Goal: Ask a question: Seek information or help from site administrators or community

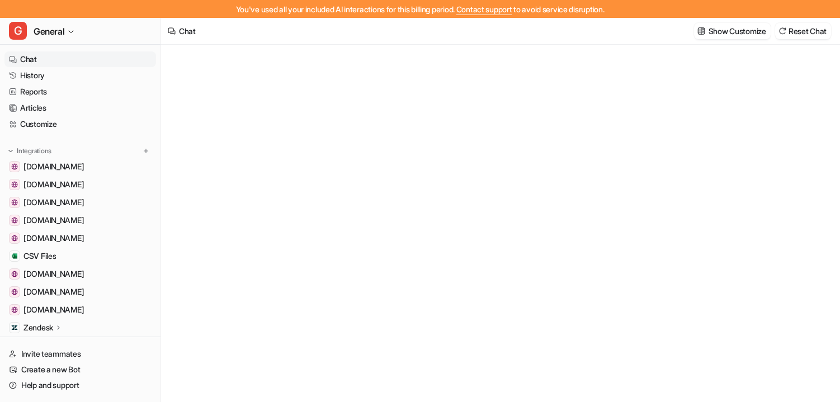
type textarea "**********"
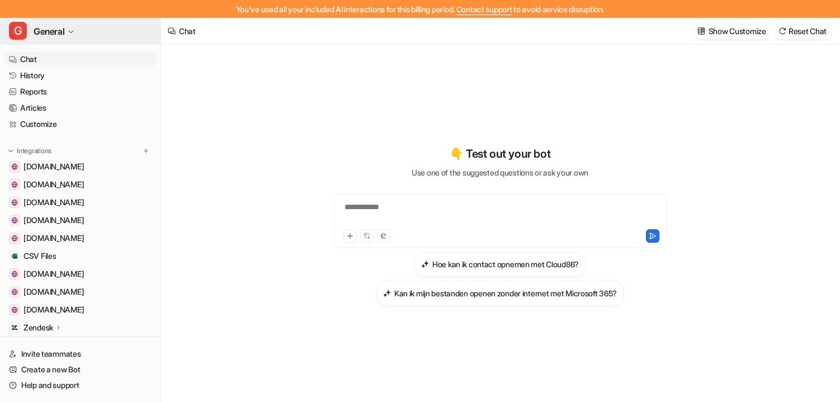
click at [59, 30] on span "General" at bounding box center [49, 31] width 31 height 16
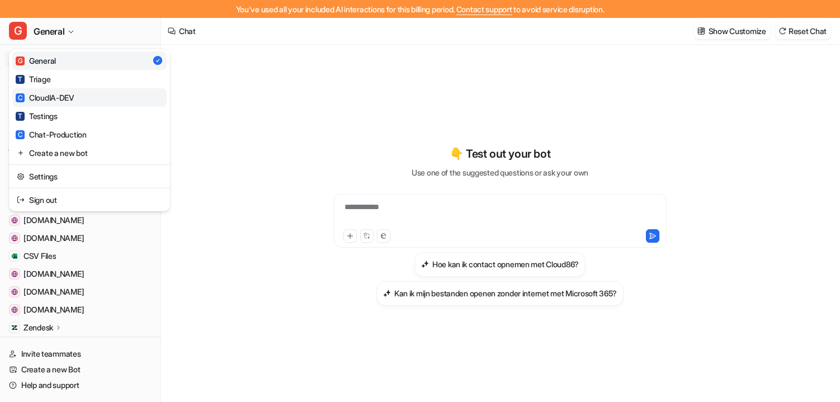
click at [57, 95] on div "C CloudIA-DEV" at bounding box center [45, 98] width 59 height 12
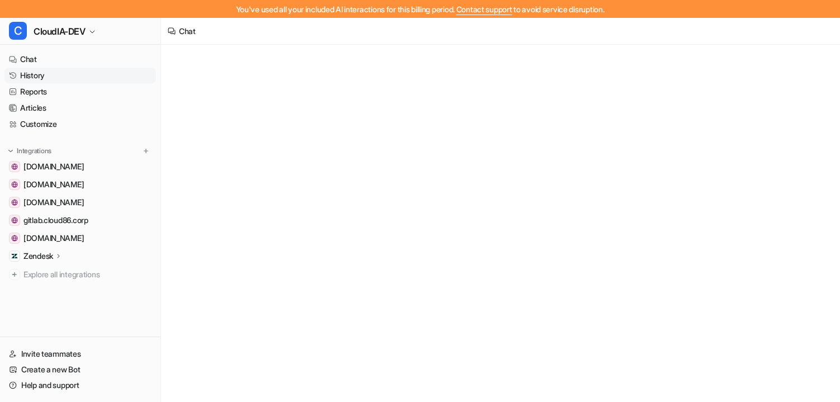
click at [51, 77] on link "History" at bounding box center [80, 76] width 152 height 16
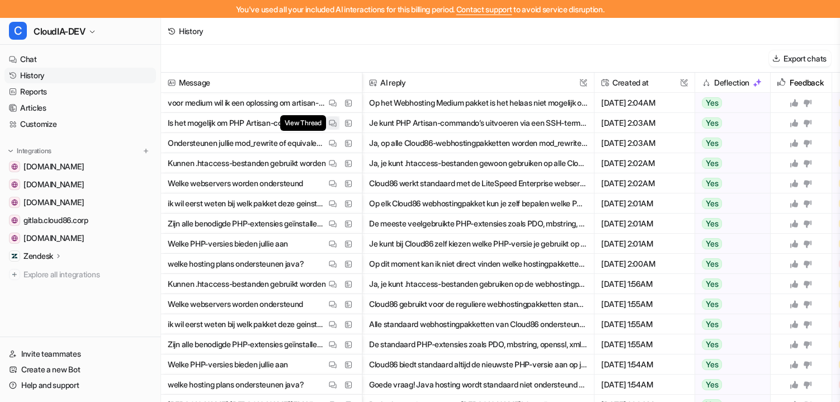
click at [332, 121] on img at bounding box center [333, 123] width 8 height 8
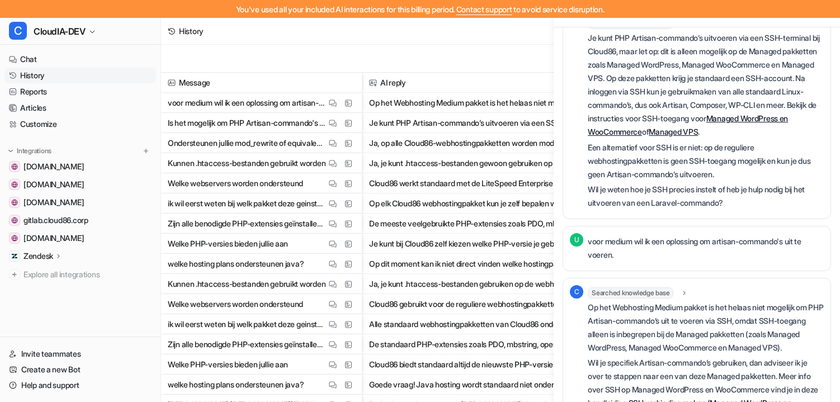
scroll to position [1909, 0]
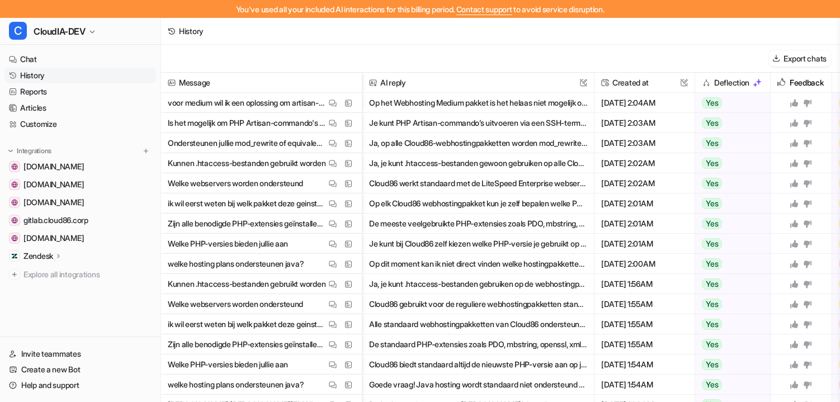
click at [360, 44] on div "History" at bounding box center [500, 31] width 679 height 27
click at [331, 242] on img at bounding box center [333, 244] width 8 height 8
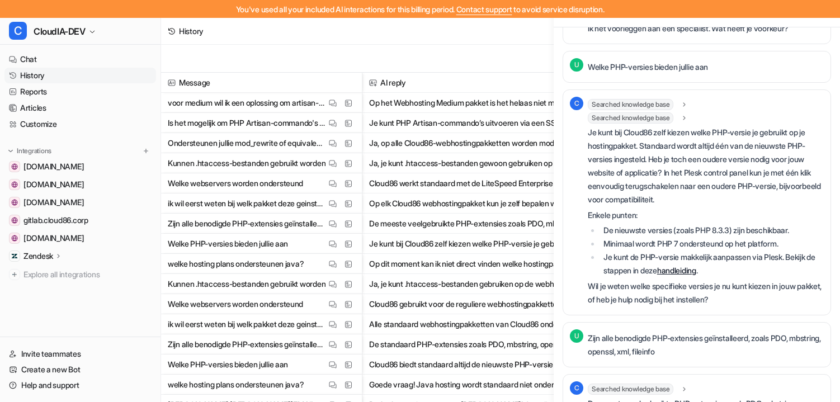
scroll to position [0, 0]
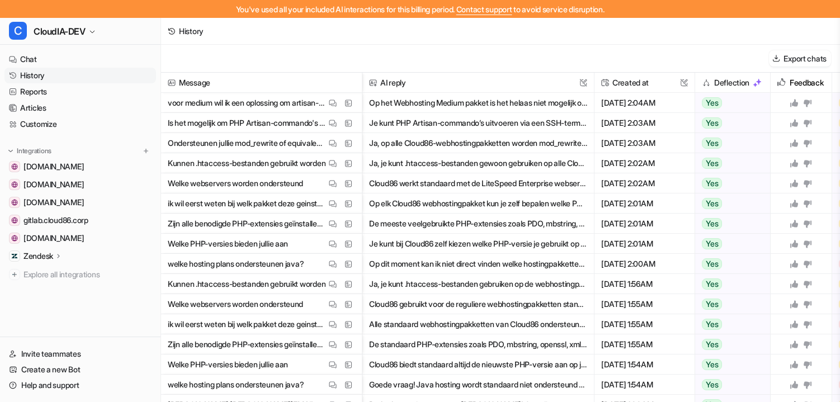
click at [512, 51] on div "Export chats" at bounding box center [500, 59] width 679 height 28
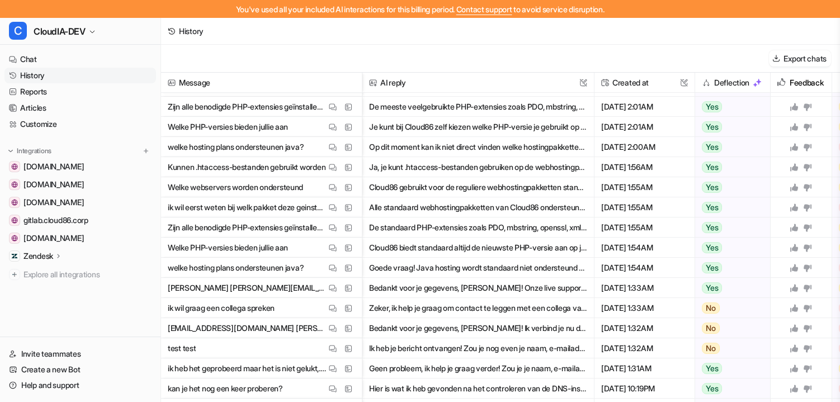
scroll to position [118, 0]
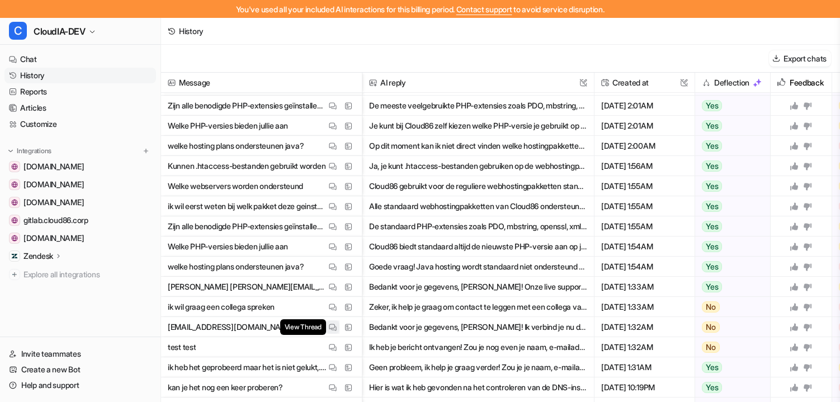
click at [333, 331] on img at bounding box center [333, 327] width 8 height 8
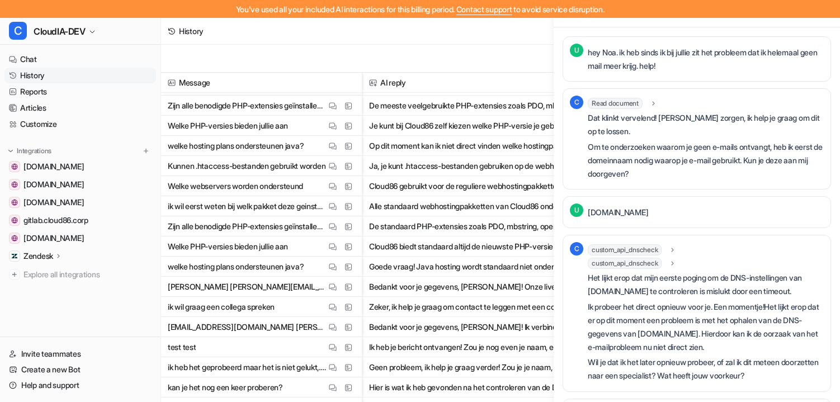
click at [655, 249] on span "custom_api_dnscheck" at bounding box center [625, 249] width 74 height 11
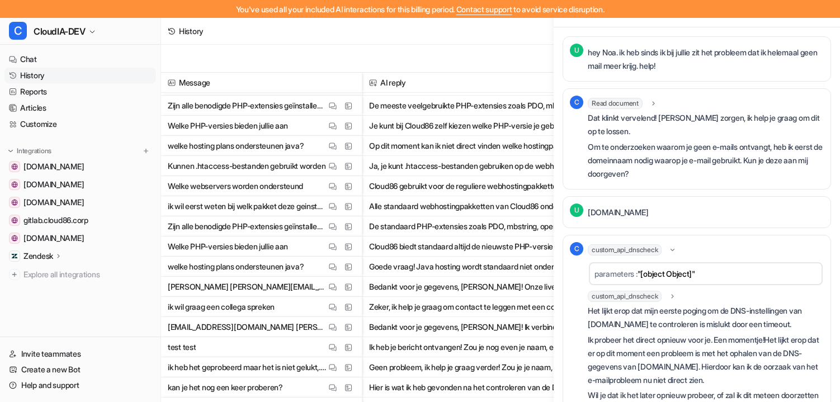
click at [638, 295] on span "custom_api_dnscheck" at bounding box center [625, 296] width 74 height 11
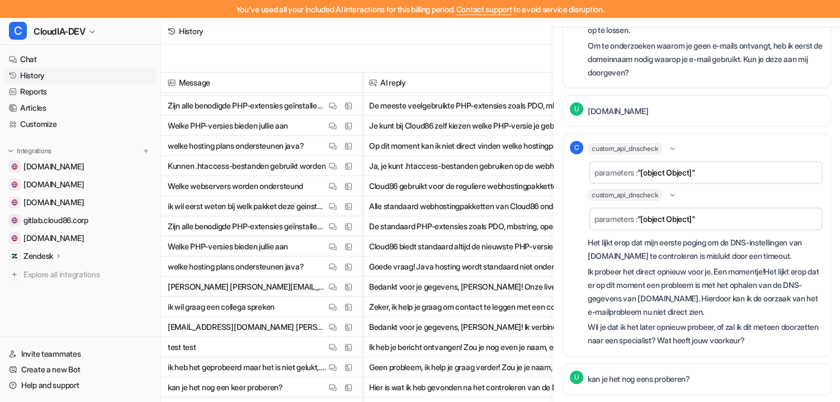
scroll to position [102, 0]
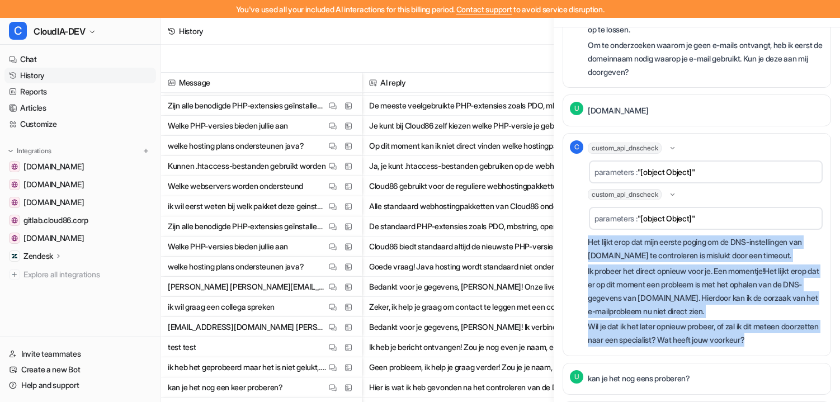
drag, startPoint x: 591, startPoint y: 242, endPoint x: 797, endPoint y: 338, distance: 227.7
click at [797, 338] on div "Het lijkt erop dat mijn eerste poging om de DNS-instellingen van sqrd.link te c…" at bounding box center [706, 290] width 236 height 111
click at [695, 286] on p "Ik probeer het direct opnieuw voor je. Een momentje!Het lijkt erop dat er op di…" at bounding box center [706, 292] width 236 height 54
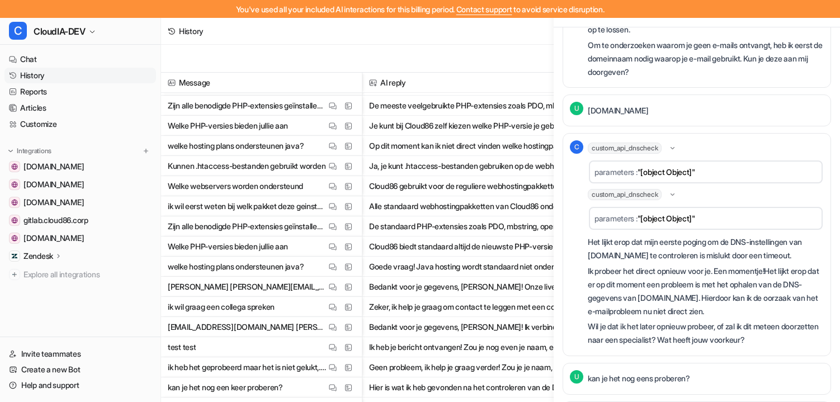
scroll to position [0, 0]
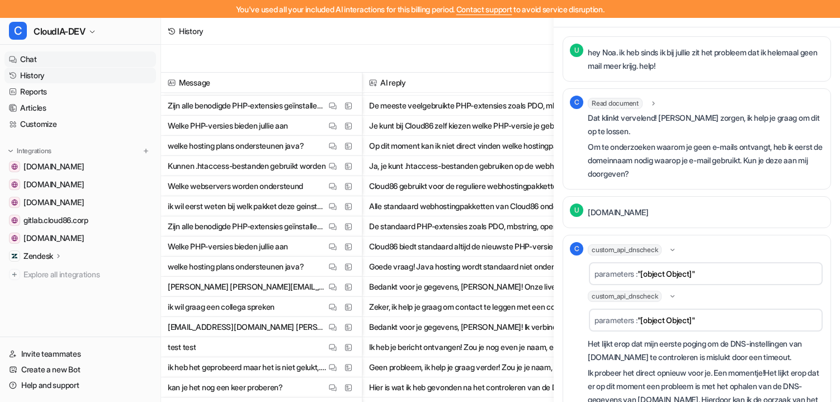
click at [33, 58] on link "Chat" at bounding box center [80, 59] width 152 height 16
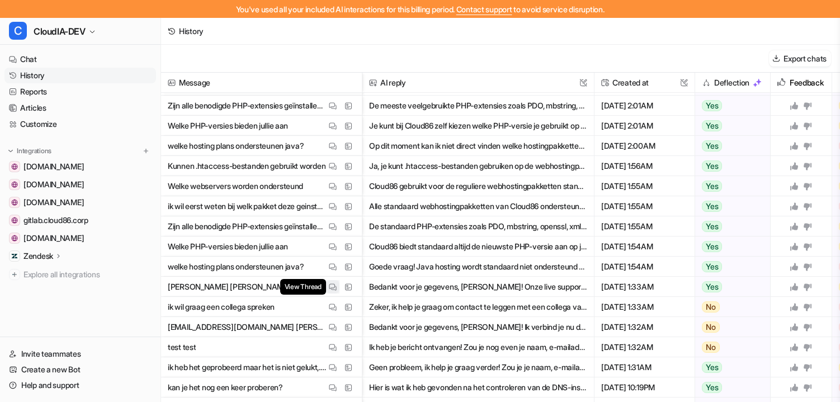
click at [333, 287] on img at bounding box center [333, 287] width 8 height 8
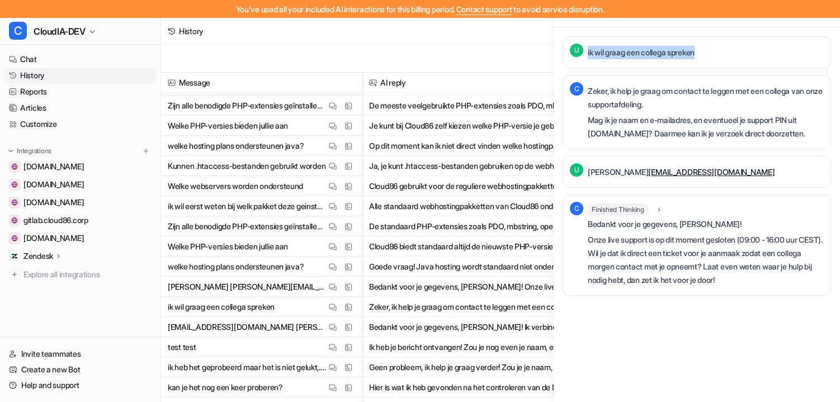
drag, startPoint x: 588, startPoint y: 53, endPoint x: 719, endPoint y: 52, distance: 131.4
click at [719, 52] on div "U ik wil graag een collega spreken" at bounding box center [697, 52] width 268 height 32
copy p "ik wil graag een collega spreken"
click at [594, 93] on p "Zeker, ik help je graag om contact te leggen met een collega van onze supportaf…" at bounding box center [706, 97] width 236 height 27
drag, startPoint x: 589, startPoint y: 91, endPoint x: 813, endPoint y: 137, distance: 228.3
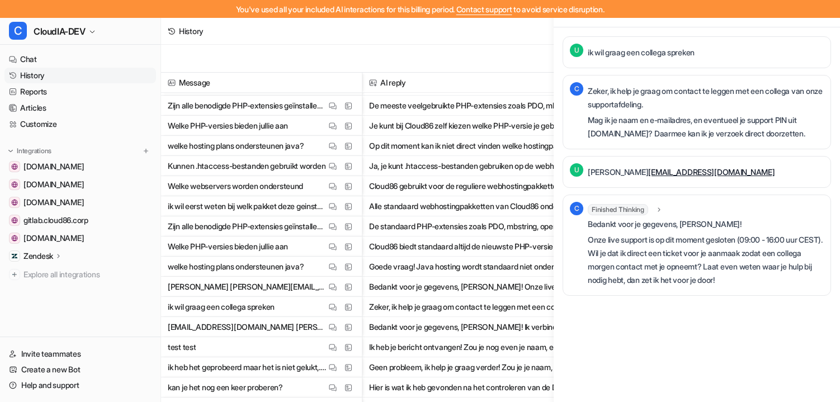
click at [813, 137] on div "Zeker, ik help je graag om contact te leggen met een collega van onze supportaf…" at bounding box center [706, 112] width 236 height 56
click at [86, 29] on span "CloudIA-DEV" at bounding box center [60, 31] width 52 height 16
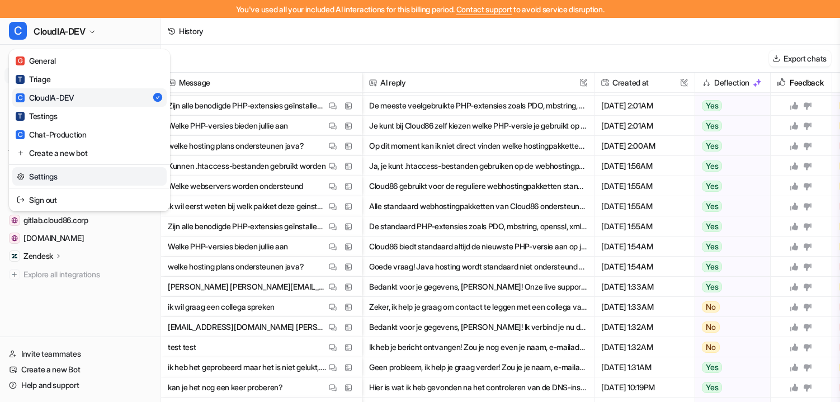
click at [58, 176] on link "Settings" at bounding box center [89, 176] width 154 height 18
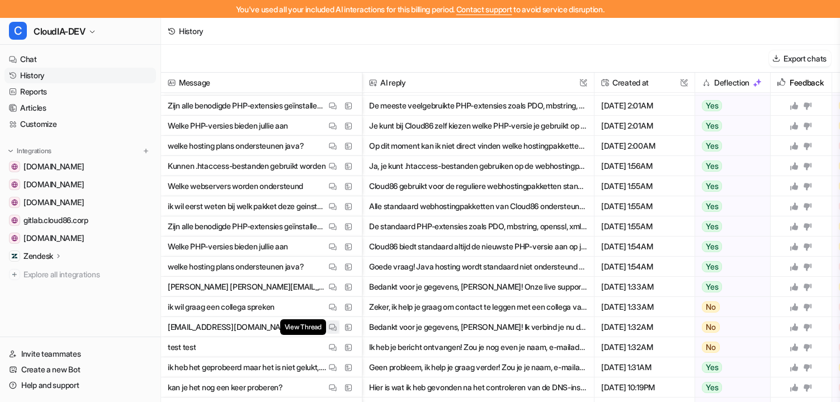
click at [333, 328] on img at bounding box center [333, 327] width 8 height 8
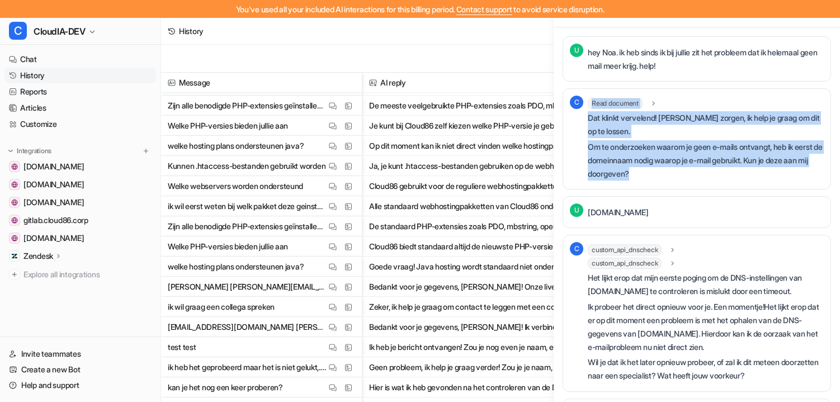
drag, startPoint x: 586, startPoint y: 119, endPoint x: 679, endPoint y: 169, distance: 105.6
click at [679, 169] on div "C Read document url : "routing-and-triage" Dat klinkt vervelend! Geen zorgen, i…" at bounding box center [697, 139] width 254 height 87
copy div "Read document url : "routing-and-triage" Dat klinkt vervelend! Geen zorgen, ik …"
click at [637, 181] on div "Read document url : "routing-and-triage" Dat klinkt vervelend! Geen zorgen, ik …" at bounding box center [706, 139] width 236 height 87
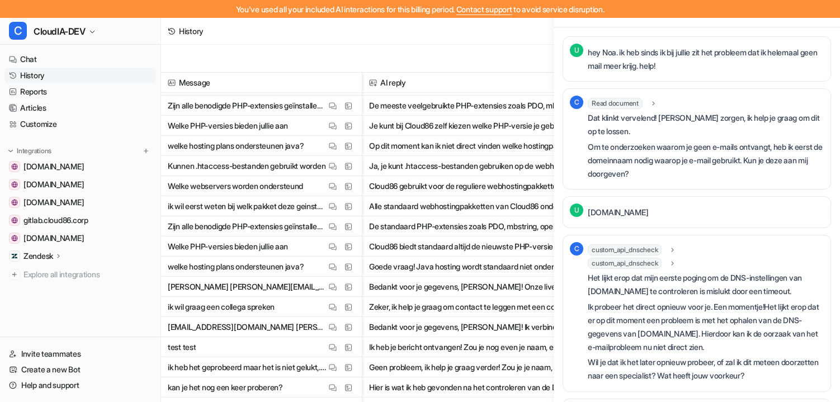
drag, startPoint x: 587, startPoint y: 119, endPoint x: 681, endPoint y: 173, distance: 108.5
click at [681, 173] on div "Dat klinkt vervelend! Geen zorgen, ik help je graag om dit op te lossen. Om te …" at bounding box center [706, 145] width 236 height 69
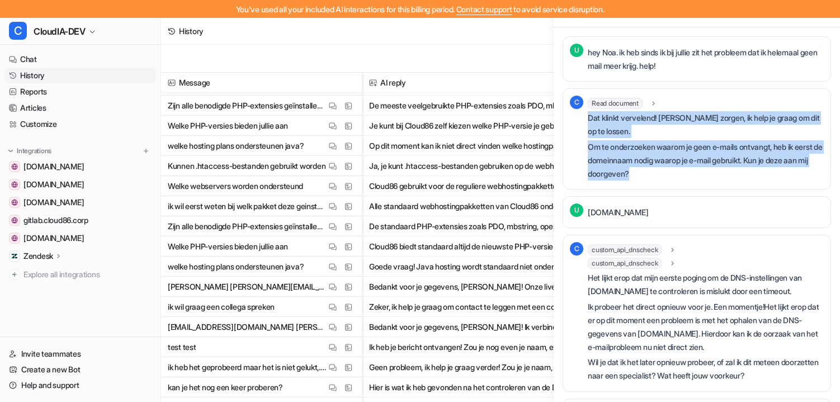
drag, startPoint x: 681, startPoint y: 173, endPoint x: 589, endPoint y: 118, distance: 107.1
click at [589, 118] on div "Dat klinkt vervelend! Geen zorgen, ik help je graag om dit op te lossen. Om te …" at bounding box center [706, 145] width 236 height 69
click at [636, 166] on p "Om te onderzoeken waarom je geen e-mails ontvangt, heb ik eerst de domeinnaam n…" at bounding box center [706, 160] width 236 height 40
drag, startPoint x: 588, startPoint y: 116, endPoint x: 681, endPoint y: 169, distance: 107.0
click at [681, 169] on div "Dat klinkt vervelend! Geen zorgen, ik help je graag om dit op te lossen. Om te …" at bounding box center [706, 145] width 236 height 69
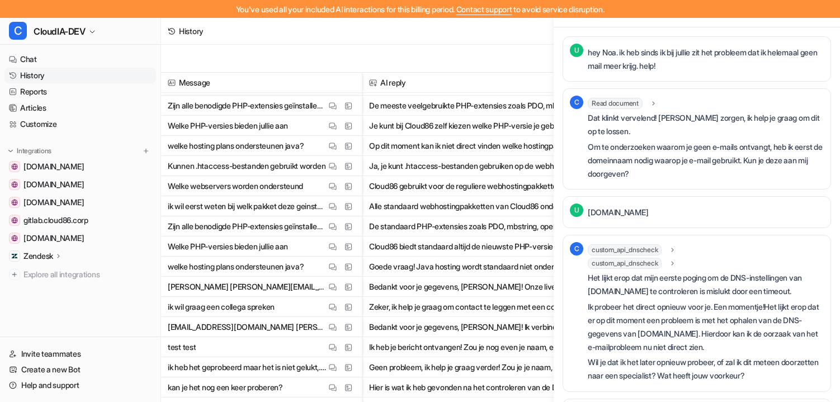
click at [594, 210] on p "[DOMAIN_NAME]" at bounding box center [618, 212] width 60 height 13
copy div "sqrd.link C"
click at [606, 56] on p "hey Noa. ik heb sinds ik bij jullie zit het probleem dat ik helemaal geen mail …" at bounding box center [706, 59] width 236 height 27
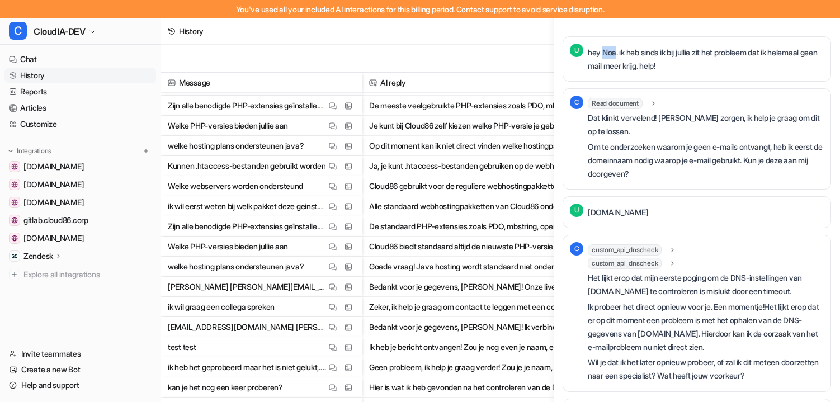
click at [606, 56] on p "hey Noa. ik heb sinds ik bij jullie zit het probleem dat ik helemaal geen mail …" at bounding box center [706, 59] width 236 height 27
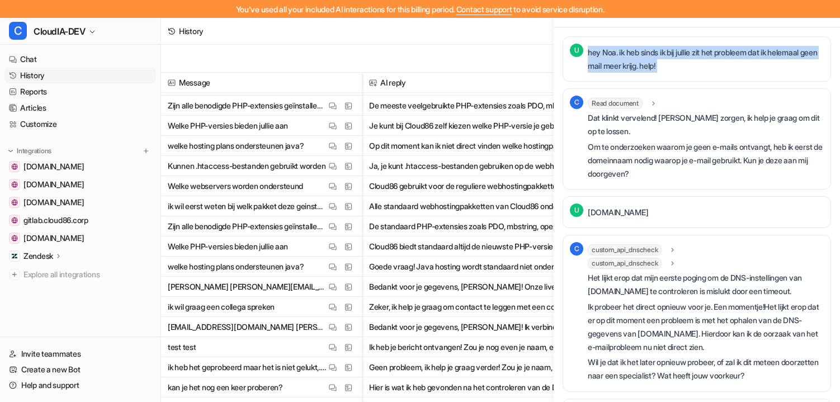
click at [606, 56] on p "hey Noa. ik heb sinds ik bij jullie zit het probleem dat ik helemaal geen mail …" at bounding box center [706, 59] width 236 height 27
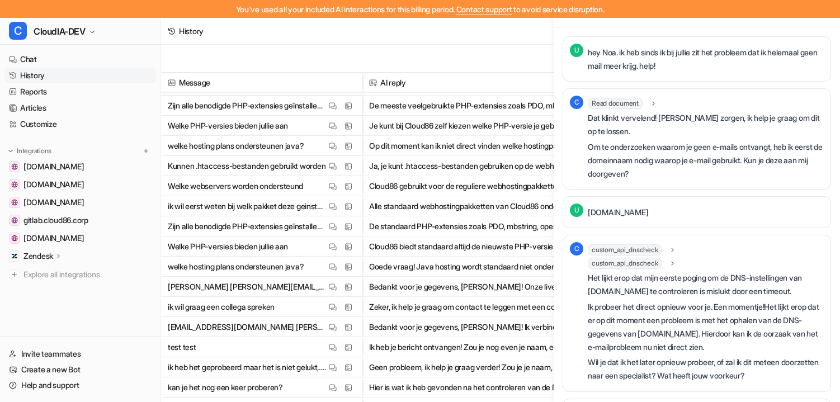
click at [604, 209] on p "[DOMAIN_NAME]" at bounding box center [618, 212] width 60 height 13
copy div "sqrd.link C"
click at [61, 54] on link "Chat" at bounding box center [80, 59] width 152 height 16
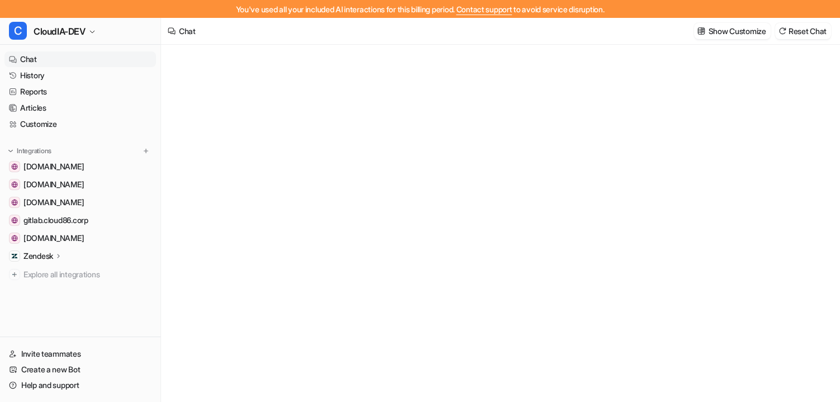
type textarea "**********"
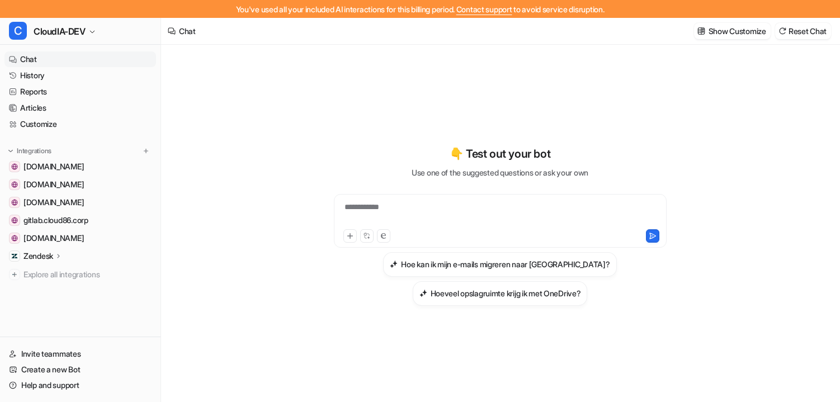
click at [410, 220] on div "**********" at bounding box center [500, 214] width 327 height 26
click at [501, 221] on div "**********" at bounding box center [500, 214] width 327 height 26
click at [499, 210] on div "**********" at bounding box center [500, 214] width 327 height 26
copy div "**********"
click at [652, 238] on icon at bounding box center [653, 236] width 8 height 8
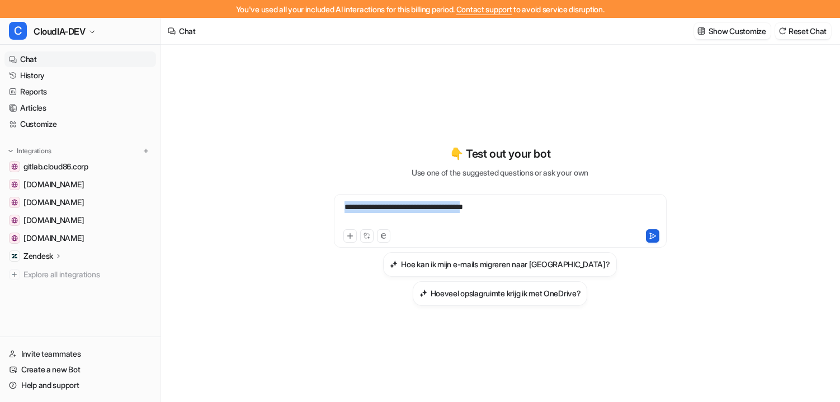
scroll to position [18, 0]
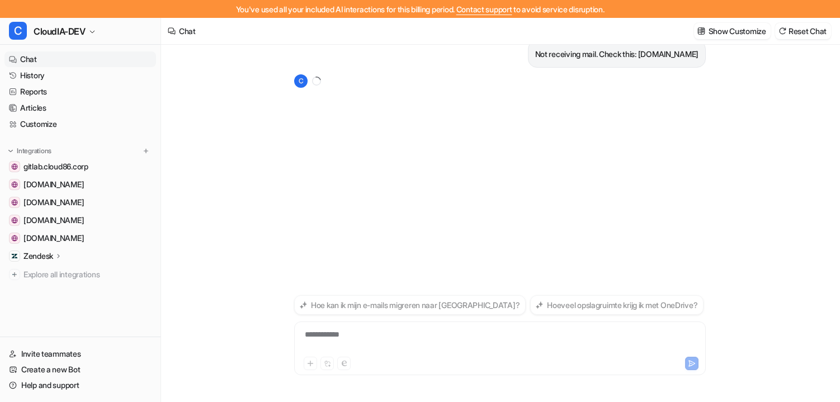
click at [55, 64] on link "Chat" at bounding box center [80, 59] width 152 height 16
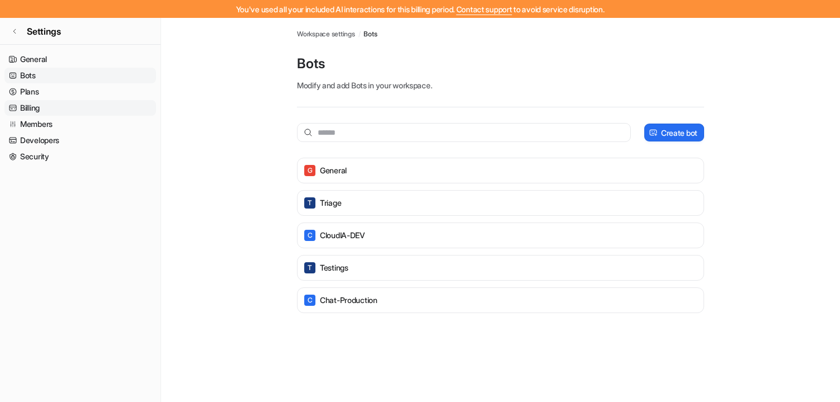
click at [39, 109] on link "Billing" at bounding box center [80, 108] width 152 height 16
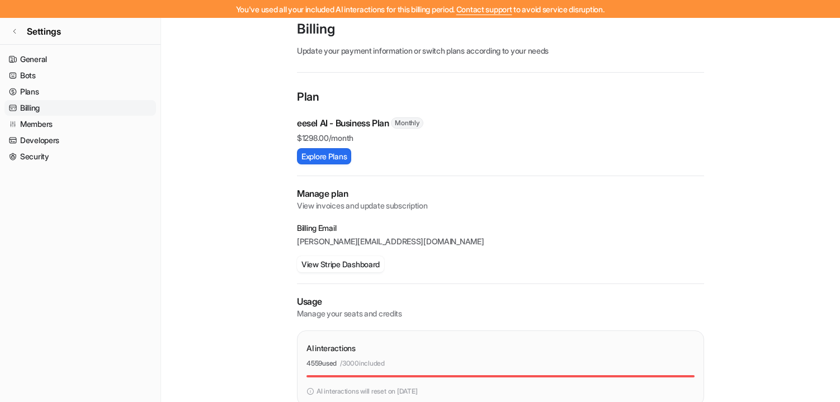
scroll to position [36, 0]
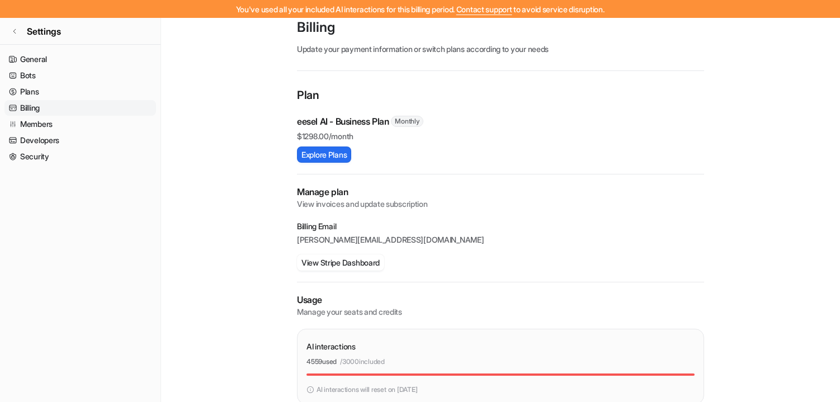
click at [308, 243] on p "m.graber@cloud86.io" at bounding box center [500, 239] width 407 height 11
click at [339, 242] on p "m.graber@cloud86.io" at bounding box center [500, 239] width 407 height 11
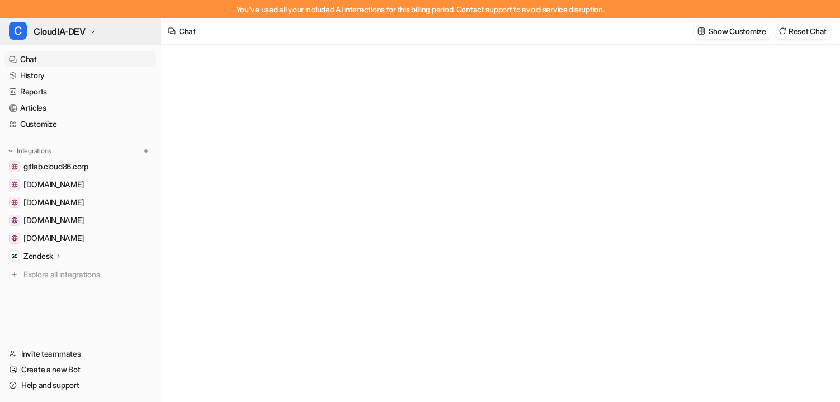
type textarea "**********"
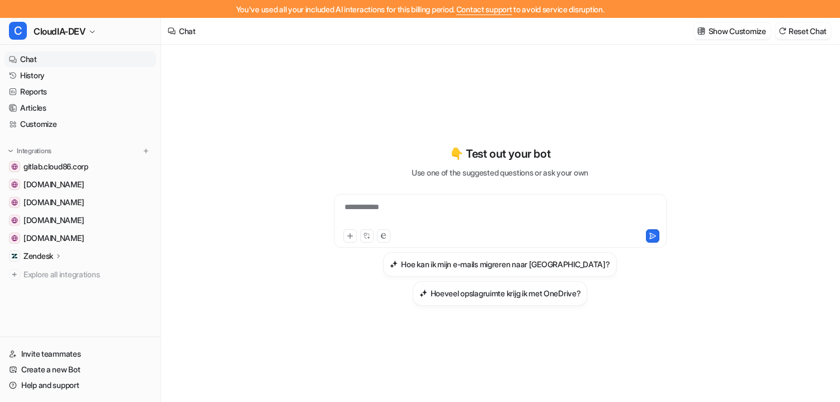
click at [426, 213] on div "**********" at bounding box center [500, 214] width 327 height 26
paste div
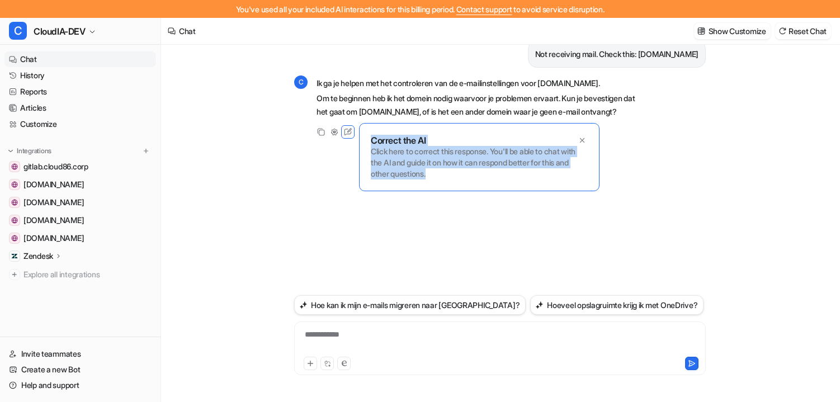
drag, startPoint x: 373, startPoint y: 139, endPoint x: 450, endPoint y: 177, distance: 86.0
click at [450, 177] on div "Correct the AI Click here to correct this response. You'll be able to chat with…" at bounding box center [479, 157] width 240 height 68
click at [450, 177] on p "Click here to correct this response. You'll be able to chat with the AI and gui…" at bounding box center [479, 163] width 217 height 34
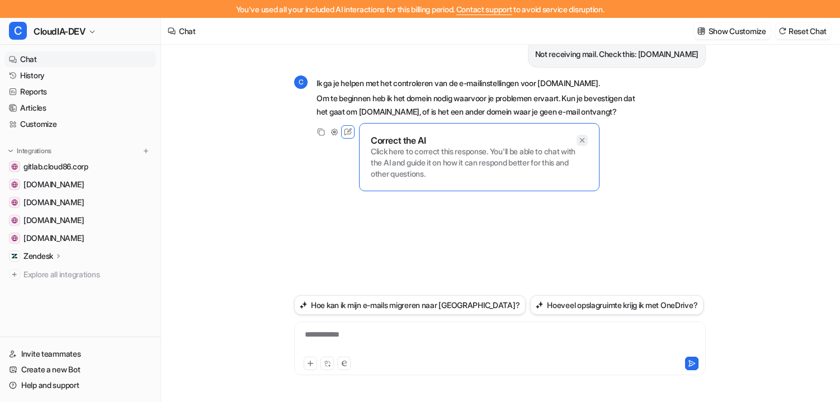
click at [582, 140] on icon at bounding box center [582, 140] width 4 height 4
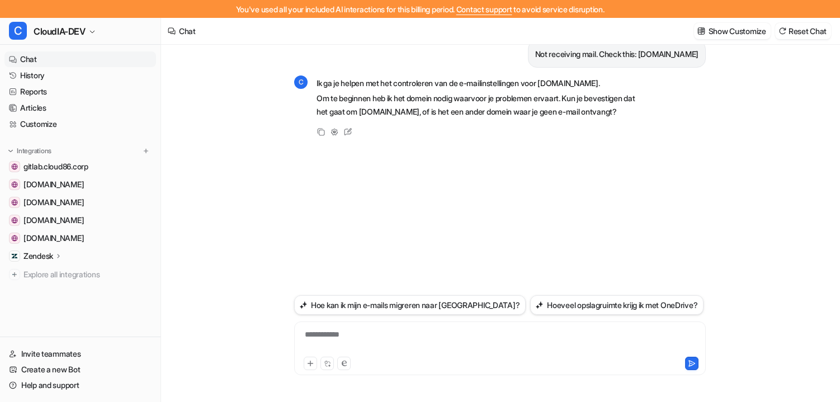
click at [455, 130] on div "Copy Adjust Tone Edit" at bounding box center [469, 131] width 350 height 13
click at [396, 97] on p "Om te beginnen heb ik het domein nodig waarvoor je problemen ervaart. Kun je be…" at bounding box center [480, 105] width 327 height 27
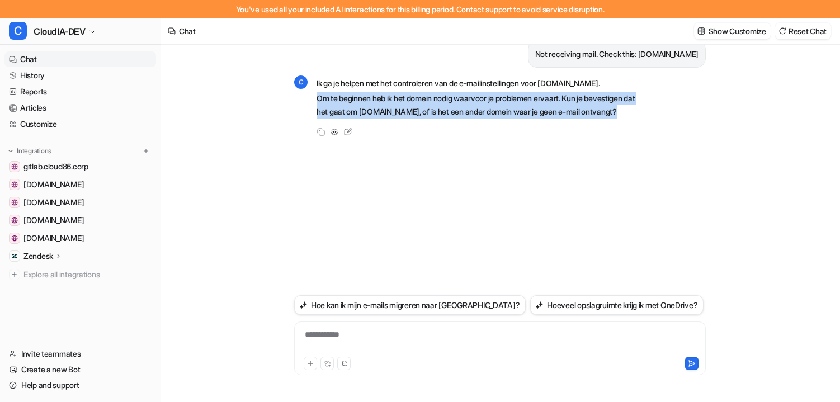
click at [396, 97] on p "Om te beginnen heb ik het domein nodig waarvoor je problemen ervaart. Kun je be…" at bounding box center [480, 105] width 327 height 27
click at [536, 125] on div "Copy Adjust Tone Edit" at bounding box center [469, 131] width 350 height 13
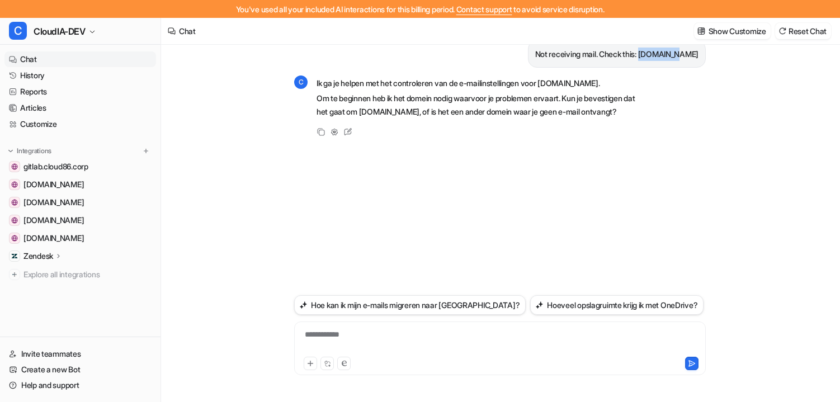
drag, startPoint x: 668, startPoint y: 50, endPoint x: 702, endPoint y: 51, distance: 34.2
click at [702, 53] on div "Not receiving mail. Check this: [DOMAIN_NAME]" at bounding box center [617, 53] width 178 height 27
copy p "[DOMAIN_NAME]"
click at [437, 341] on div "**********" at bounding box center [500, 342] width 406 height 26
paste div
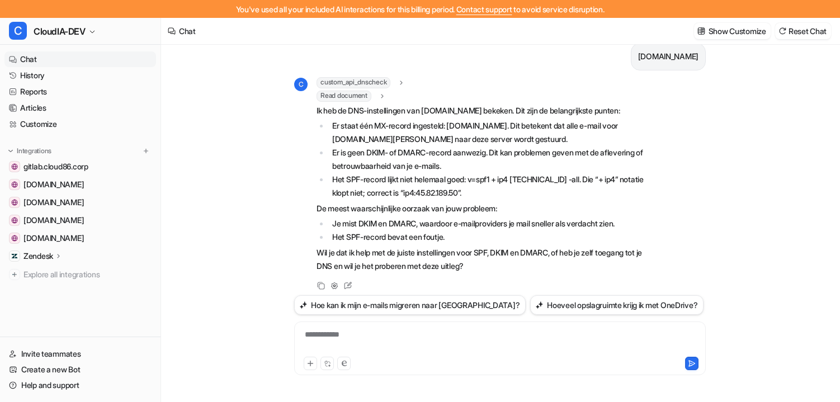
scroll to position [116, 0]
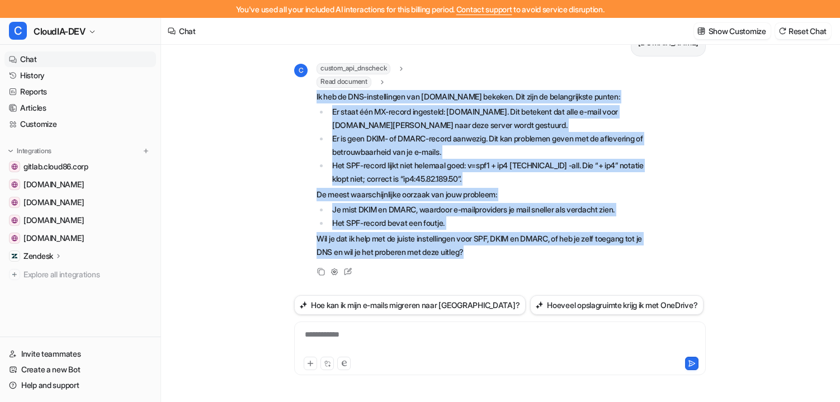
drag, startPoint x: 315, startPoint y: 96, endPoint x: 522, endPoint y: 248, distance: 256.4
click at [522, 248] on div "C custom_api_dnscheck parameters : "[object Object]" Read document url : "inter…" at bounding box center [469, 162] width 350 height 198
click at [292, 191] on div "Not receiving mail. Check this: sqrd.link C Ik ga je helpen met het controleren…" at bounding box center [499, 214] width 429 height 375
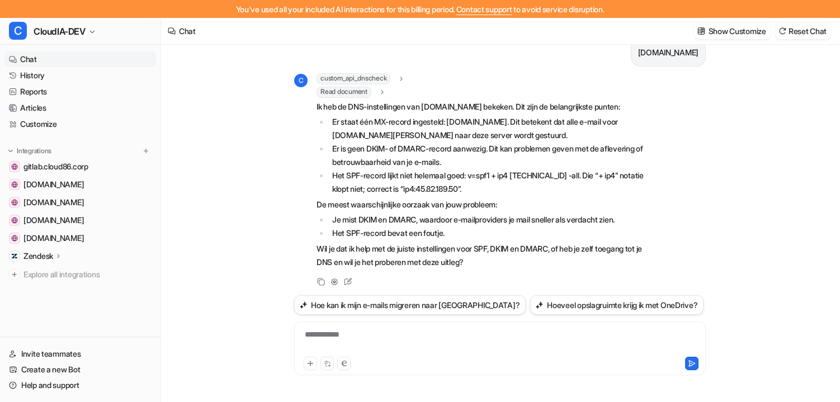
scroll to position [103, 0]
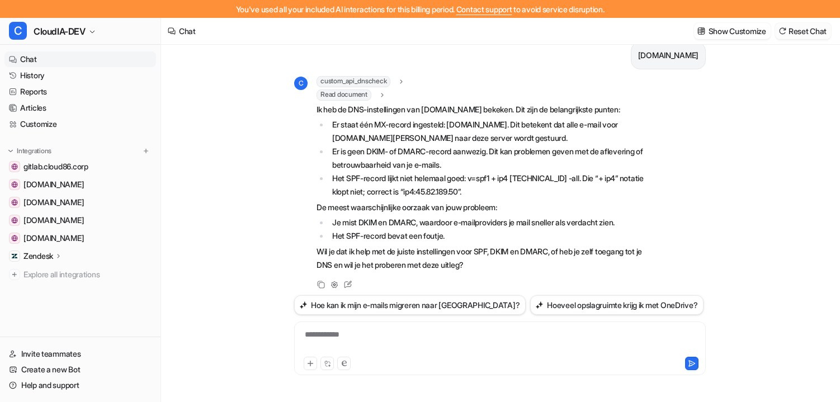
click at [791, 32] on button "Reset Chat" at bounding box center [803, 31] width 56 height 16
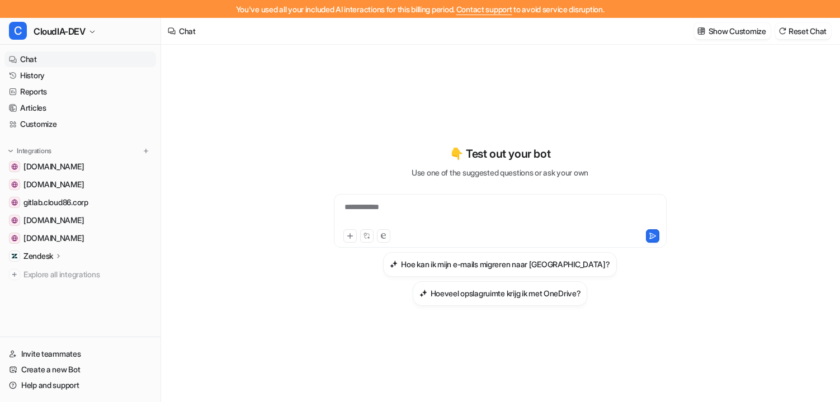
click at [427, 212] on div "**********" at bounding box center [500, 214] width 327 height 26
paste div
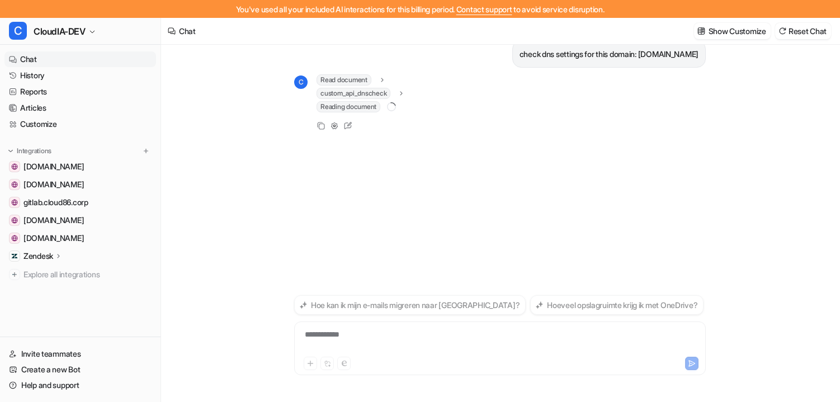
click at [400, 95] on icon at bounding box center [402, 93] width 8 height 8
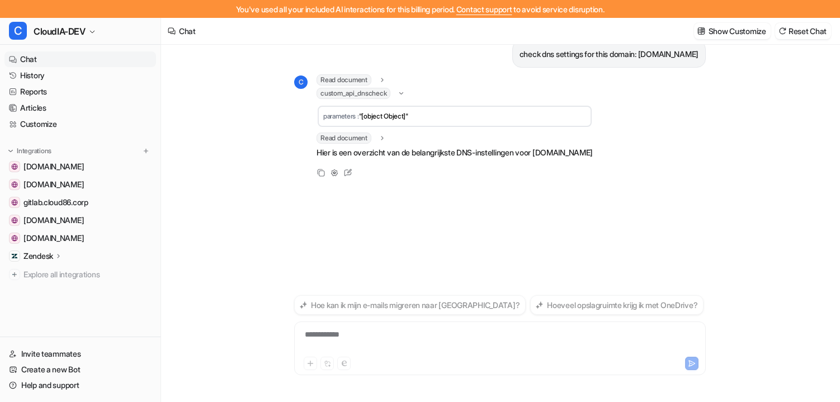
click at [400, 95] on icon at bounding box center [401, 93] width 8 height 8
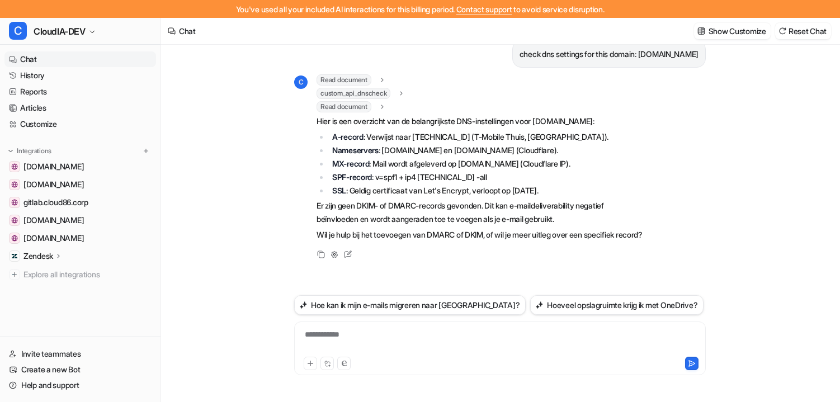
click at [404, 95] on icon at bounding box center [402, 93] width 8 height 8
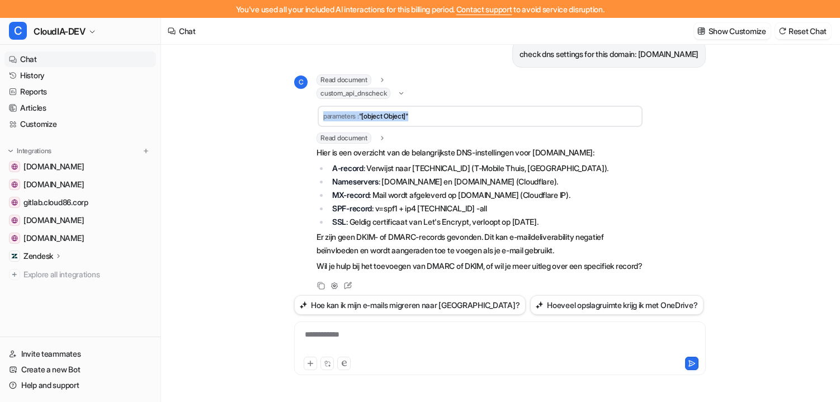
drag, startPoint x: 324, startPoint y: 118, endPoint x: 449, endPoint y: 117, distance: 125.3
click at [450, 117] on td "parameters : "[object Object]"" at bounding box center [480, 116] width 325 height 21
copy td "parameters : "[object Object]""
click at [512, 193] on li "MX-record : Mail wordt afgeleverd op mai.sqrd.link (Cloudflare IP)." at bounding box center [486, 194] width 315 height 13
click at [396, 95] on div "custom_api_dnscheck" at bounding box center [361, 93] width 89 height 11
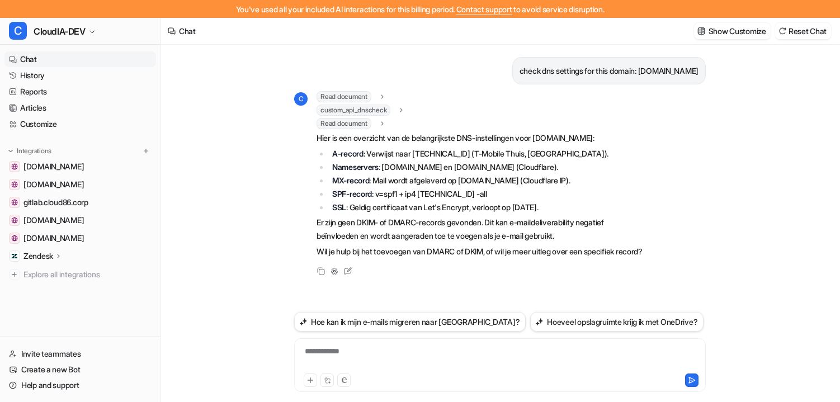
scroll to position [0, 0]
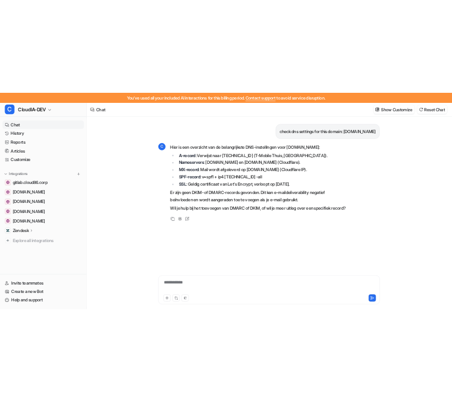
scroll to position [18, 0]
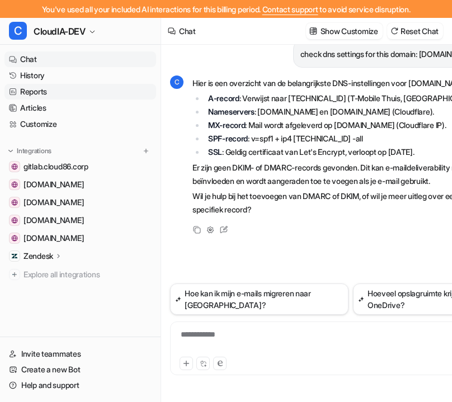
click at [50, 84] on link "Reports" at bounding box center [80, 92] width 152 height 16
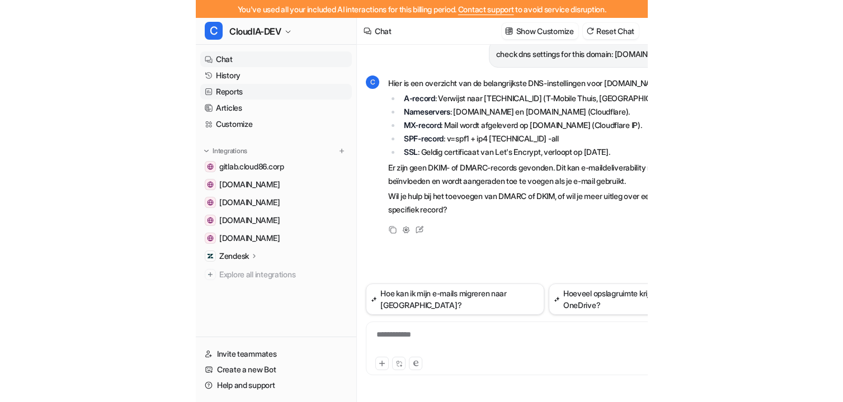
scroll to position [0, 0]
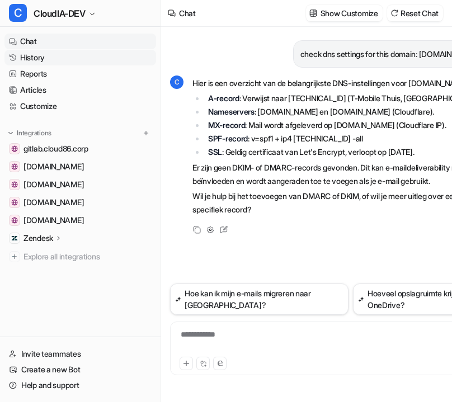
click at [72, 59] on link "History" at bounding box center [80, 58] width 152 height 16
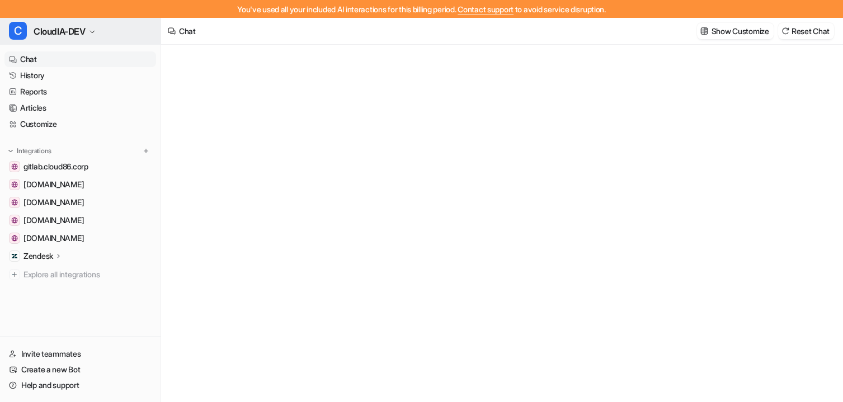
type textarea "**********"
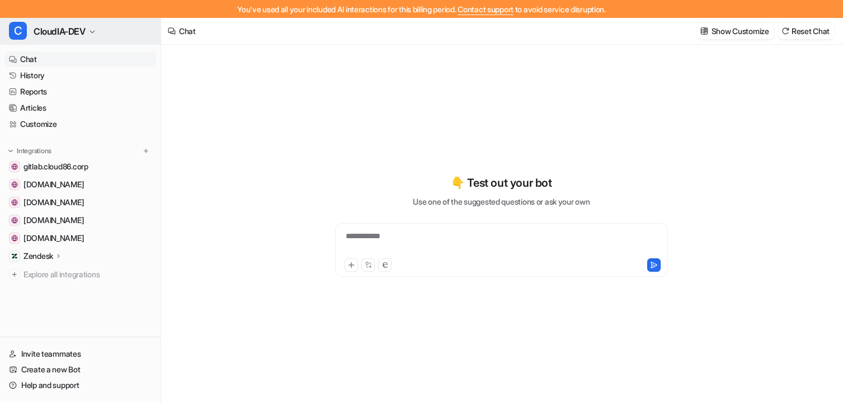
click at [99, 23] on button "C CloudIA-DEV" at bounding box center [80, 31] width 160 height 27
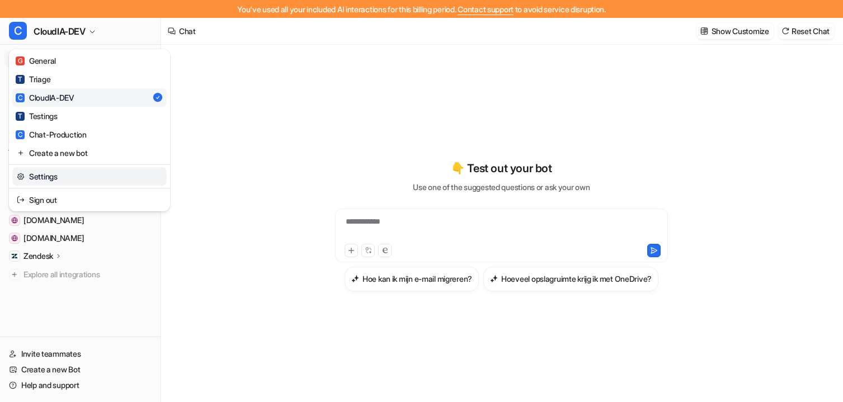
click at [71, 172] on link "Settings" at bounding box center [89, 176] width 154 height 18
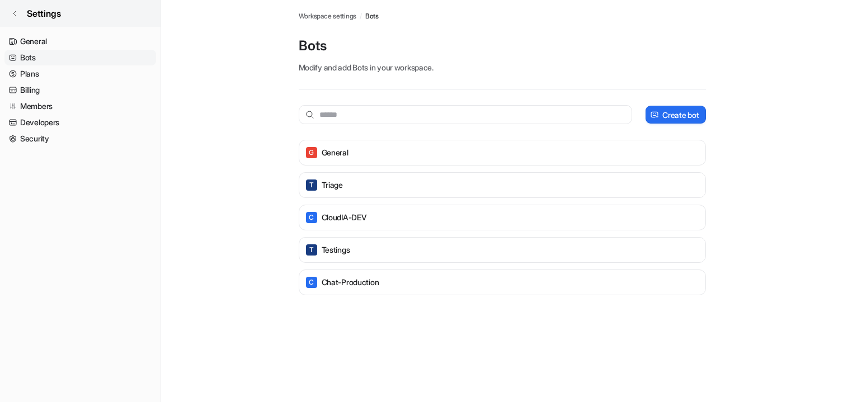
click at [37, 4] on link "Settings" at bounding box center [80, 13] width 160 height 27
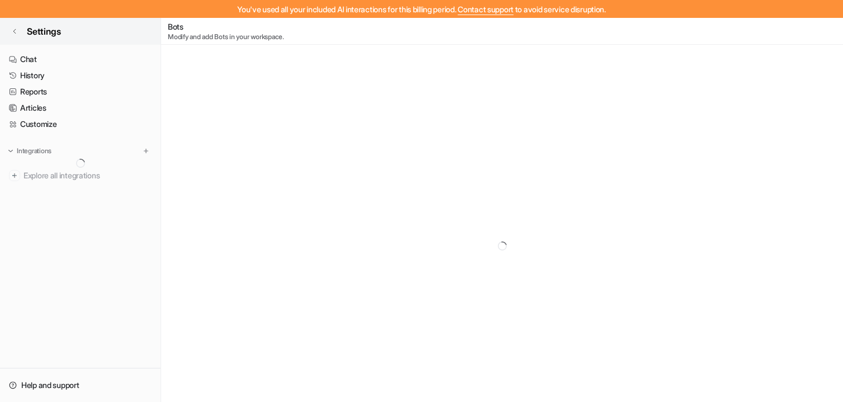
click at [52, 30] on span "Settings" at bounding box center [44, 31] width 34 height 13
click at [51, 77] on link "History" at bounding box center [80, 76] width 152 height 16
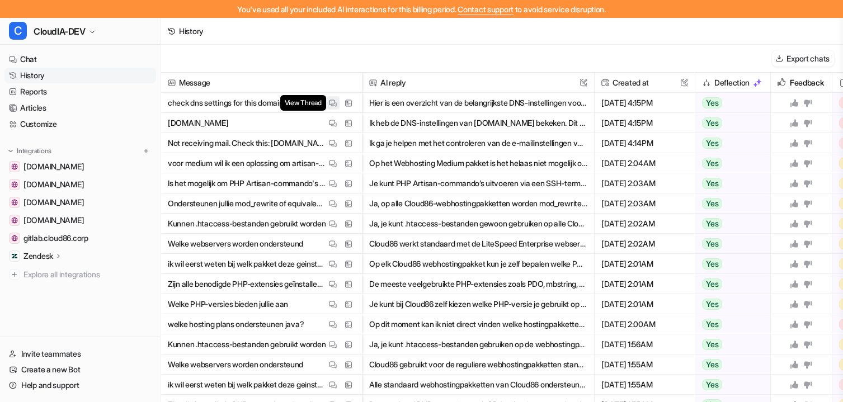
click at [332, 105] on img at bounding box center [333, 103] width 8 height 8
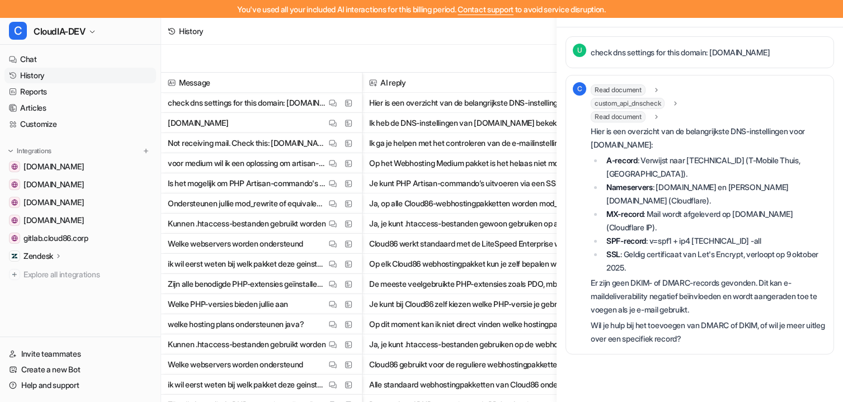
click at [644, 107] on span "custom_api_dnscheck" at bounding box center [628, 103] width 74 height 11
